Goal: Find specific page/section: Find specific page/section

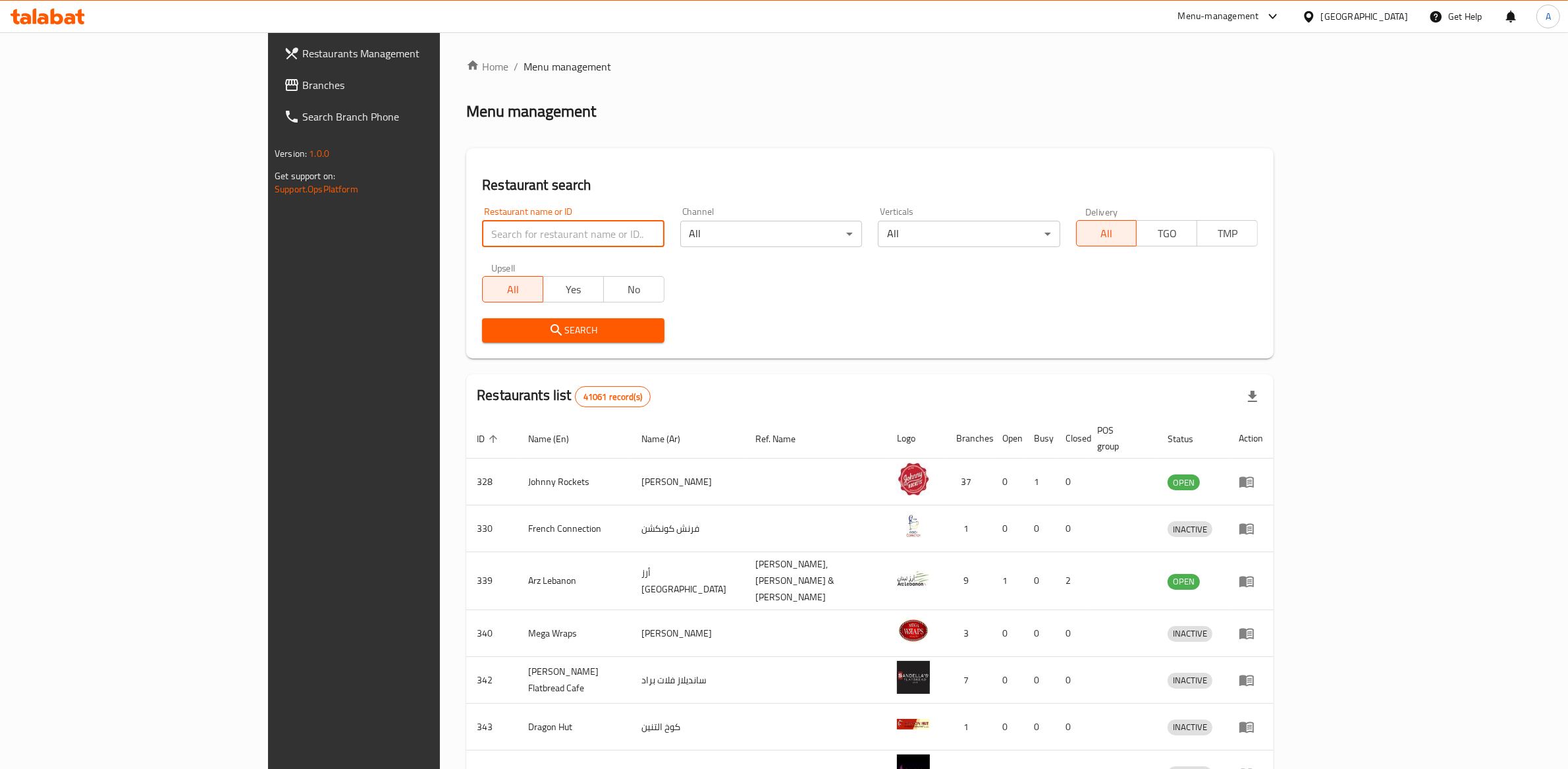
click at [482, 240] on input "search" at bounding box center [573, 234] width 182 height 26
click button "Search" at bounding box center [573, 331] width 182 height 25
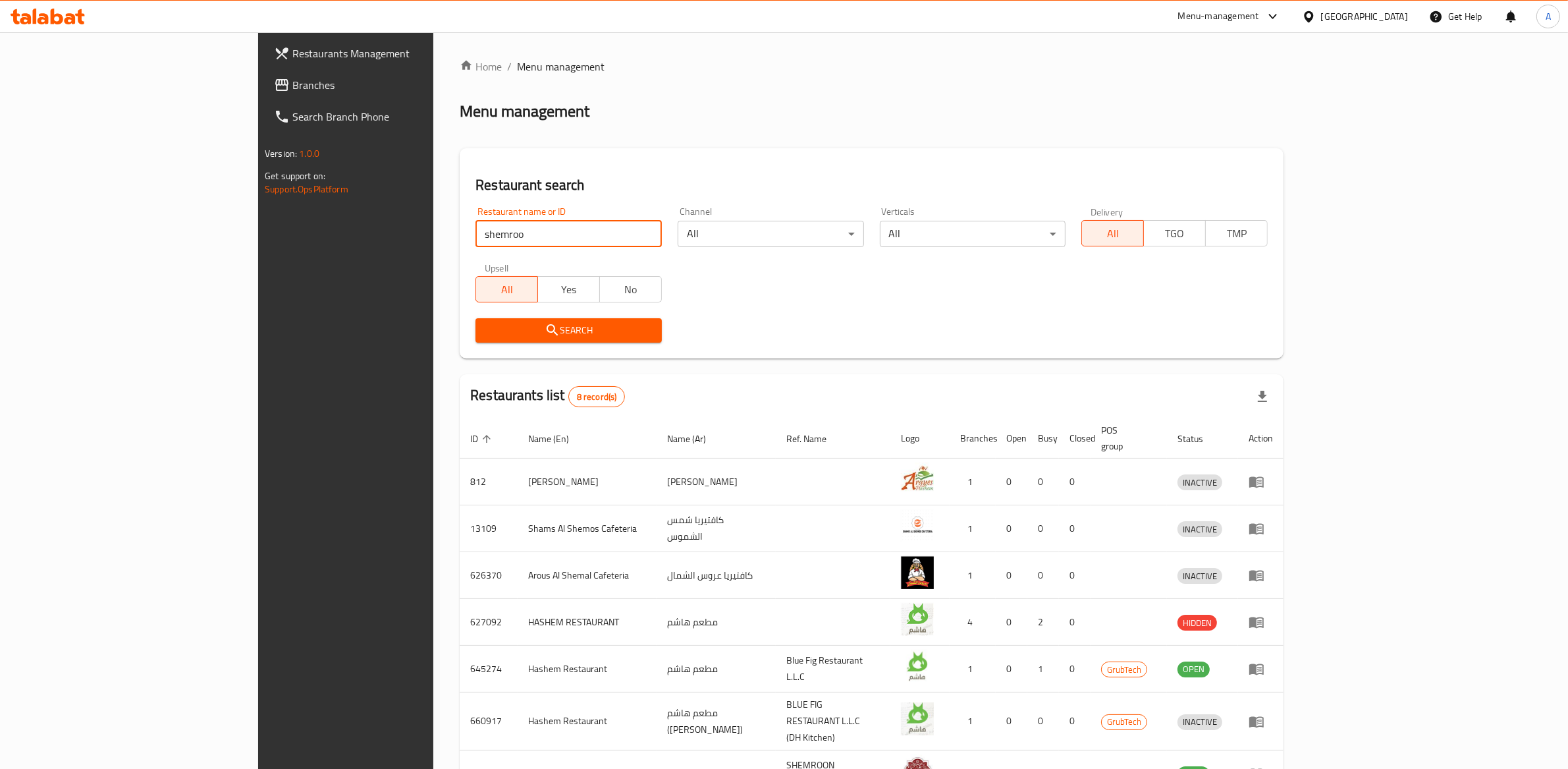
type input "shemroo"
click button "Search" at bounding box center [568, 331] width 186 height 25
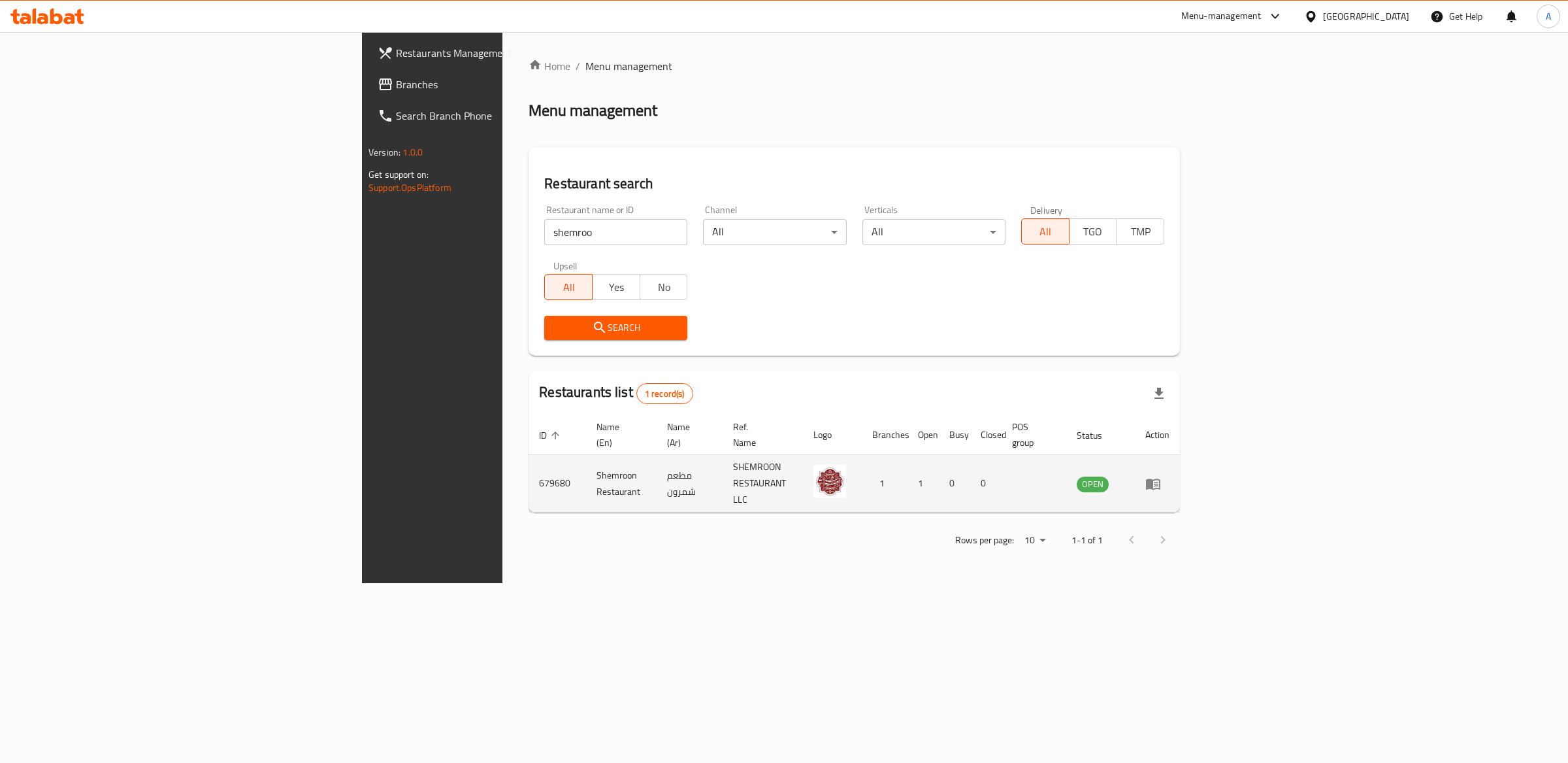
click at [1180, 467] on td "enhanced table" at bounding box center [1158, 484] width 45 height 57
click at [1161, 476] on icon "enhanced table" at bounding box center [1153, 484] width 16 height 16
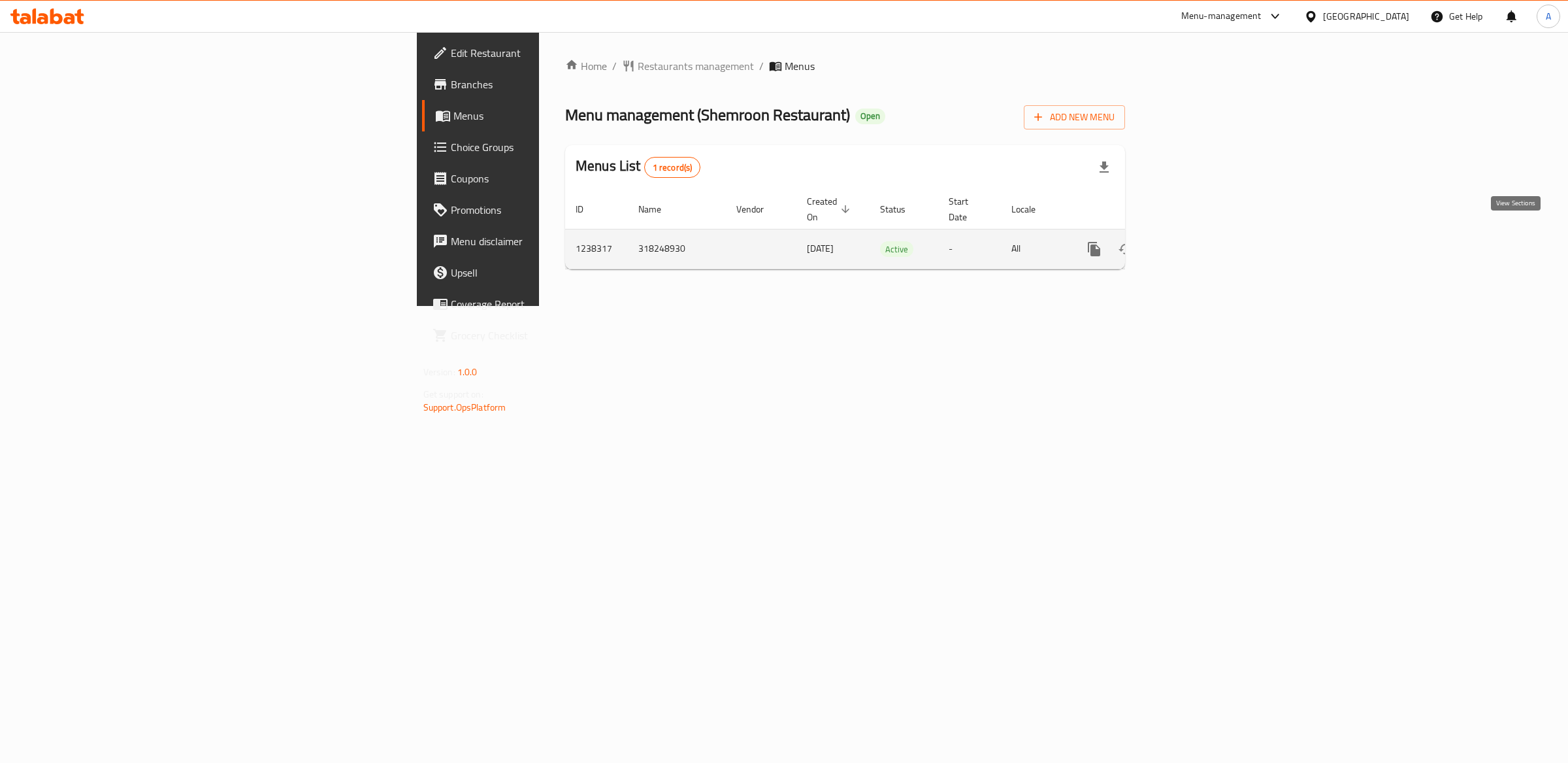
click at [1196, 241] on icon "enhanced table" at bounding box center [1188, 249] width 16 height 16
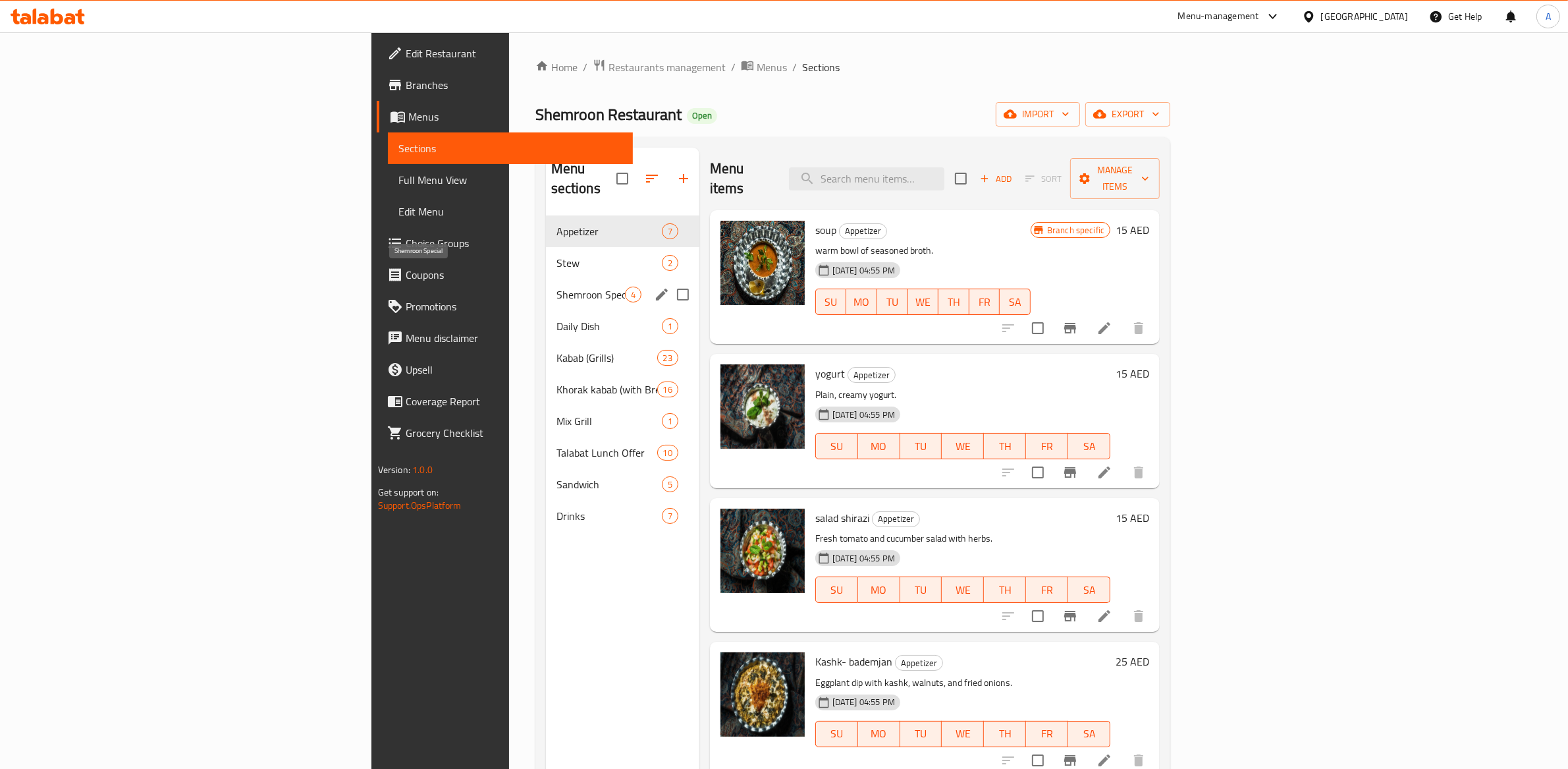
click at [556, 286] on span "Shemroon Special" at bounding box center [590, 294] width 69 height 16
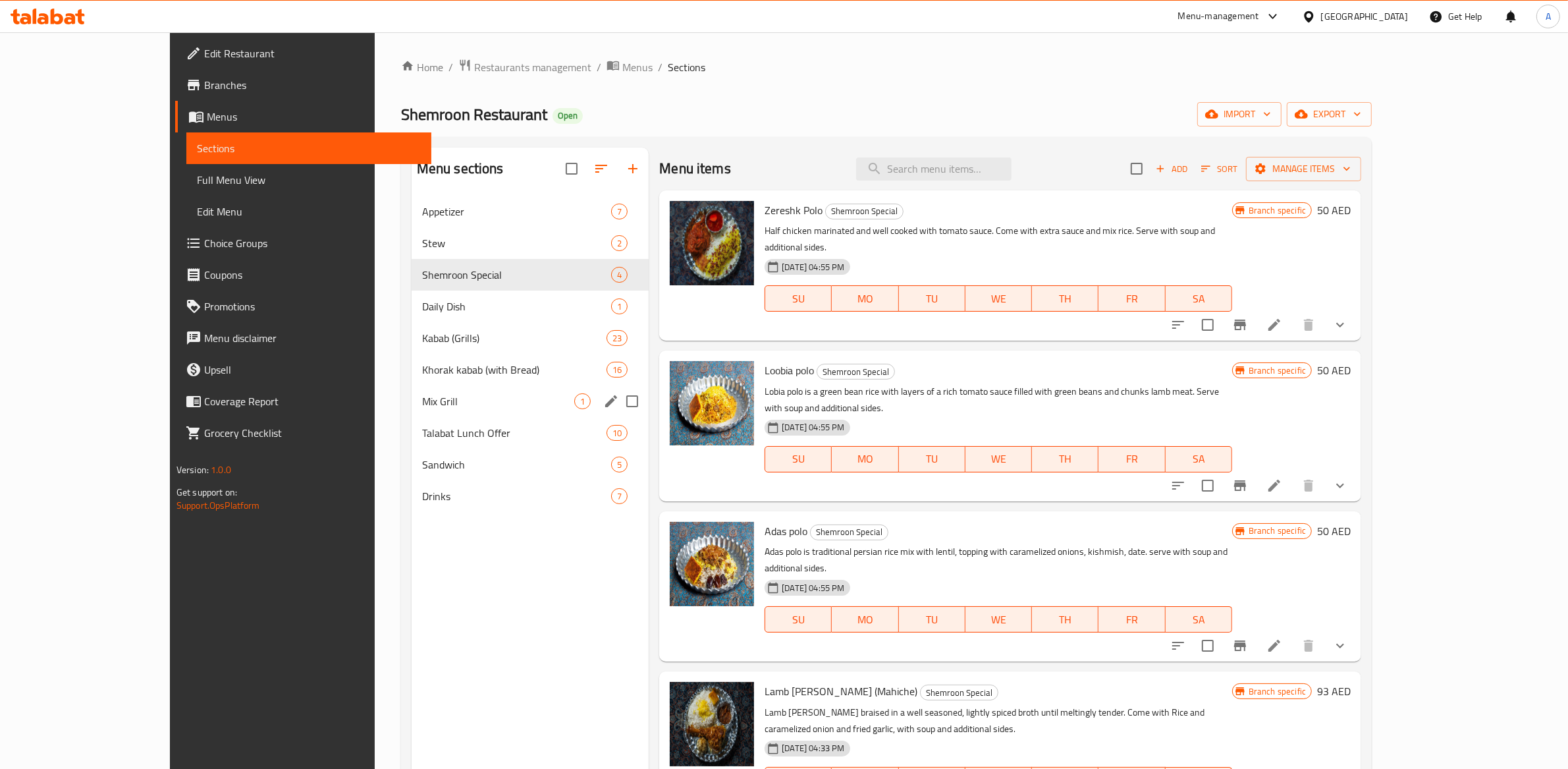
drag, startPoint x: 425, startPoint y: 387, endPoint x: 468, endPoint y: 388, distance: 43.0
click at [424, 387] on div "Mix Grill 1" at bounding box center [531, 401] width 238 height 31
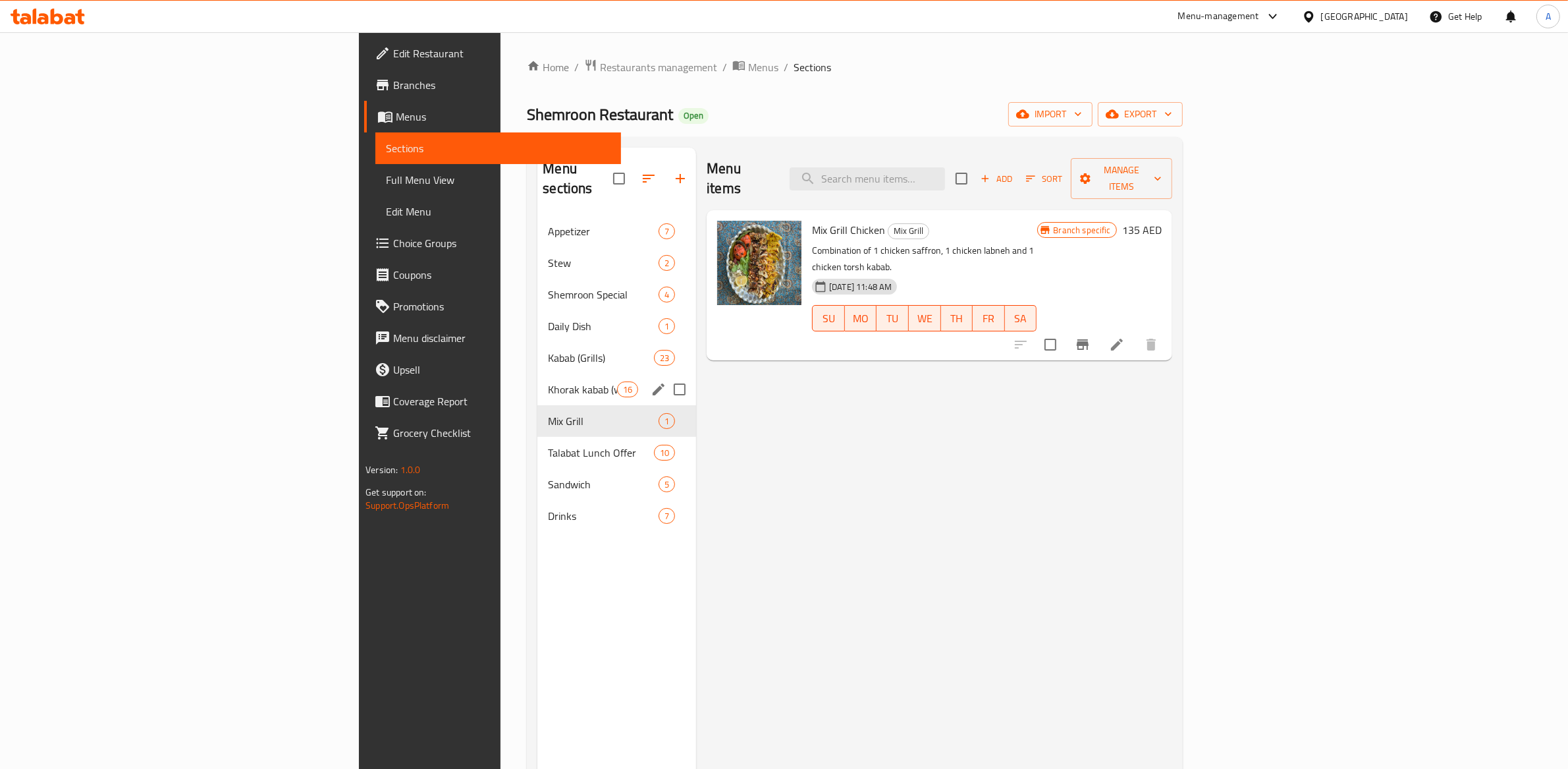
click at [548, 382] on span "Khorak kabab (with Bread)" at bounding box center [582, 389] width 69 height 16
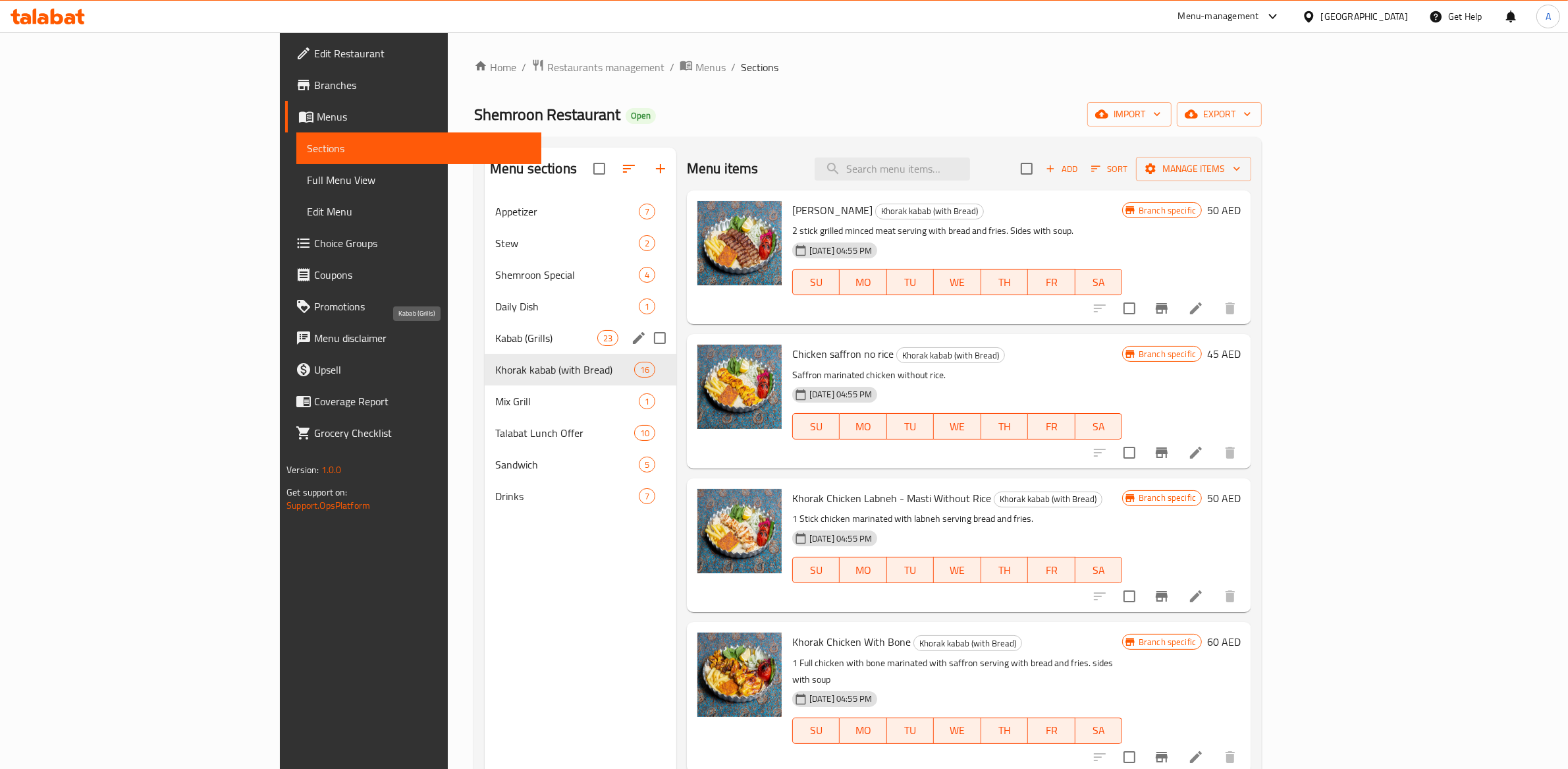
click at [495, 339] on span "Kabab (Grills)" at bounding box center [546, 338] width 102 height 16
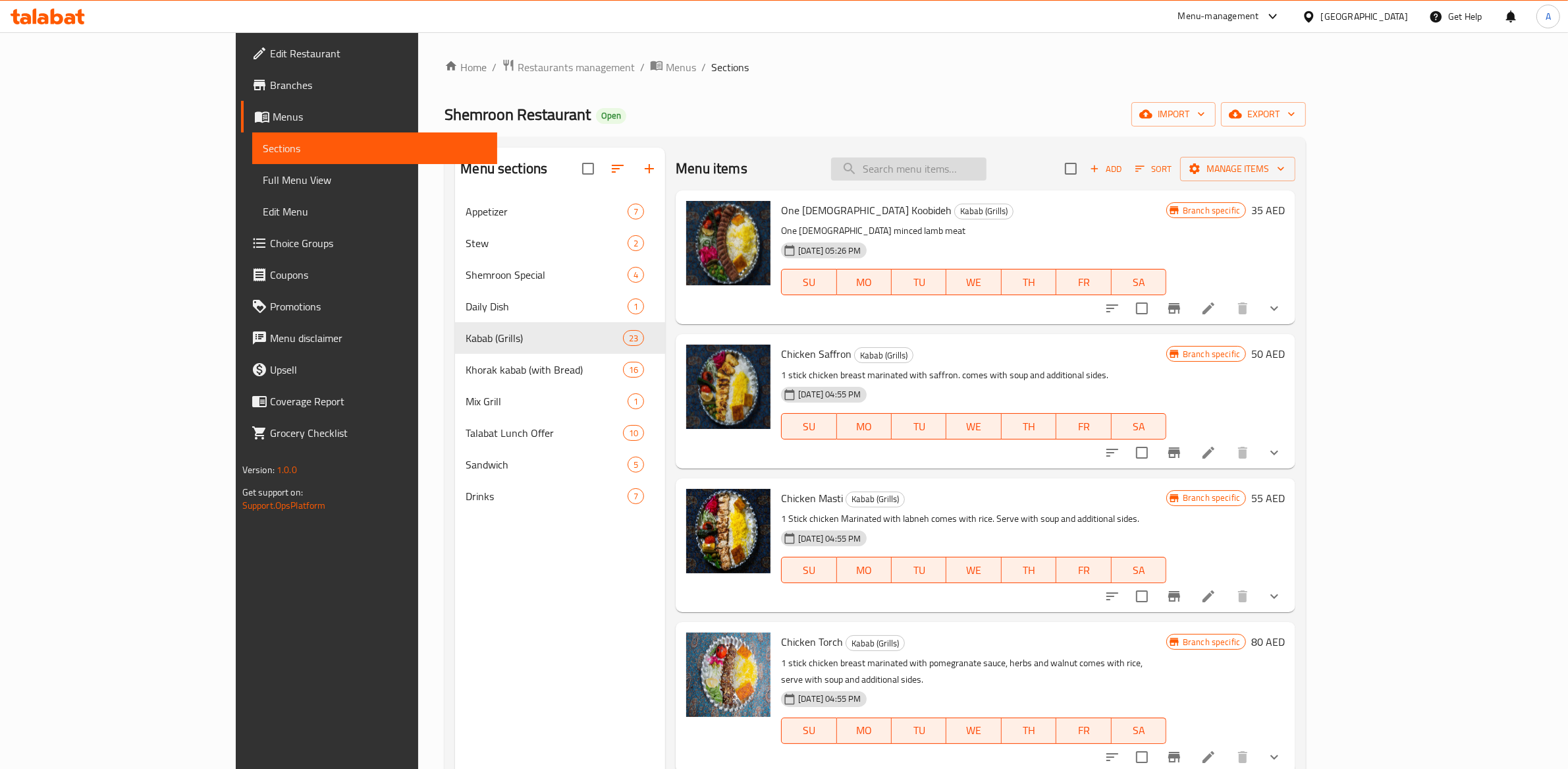
click at [987, 172] on input "search" at bounding box center [909, 168] width 155 height 23
type input "koo"
